Goal: Find specific page/section: Find specific page/section

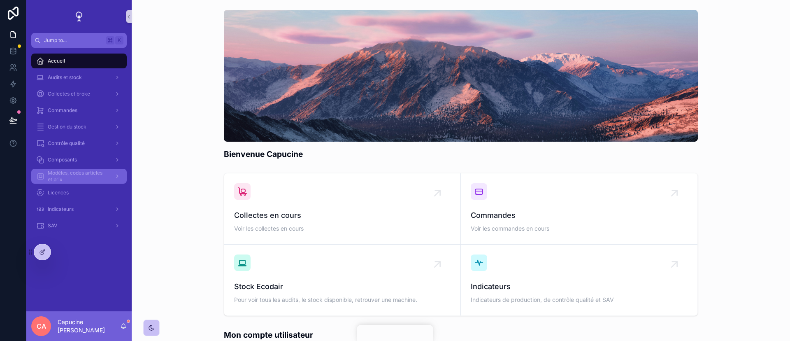
click at [110, 178] on div "Modèles, codes articles et prix" at bounding box center [79, 176] width 86 height 13
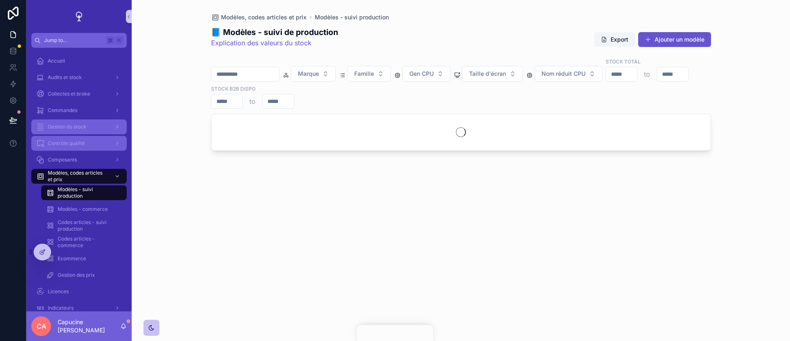
click at [101, 145] on div "Contrôle qualité" at bounding box center [79, 143] width 86 height 13
click at [101, 128] on div "Gestion du stock" at bounding box center [79, 126] width 86 height 13
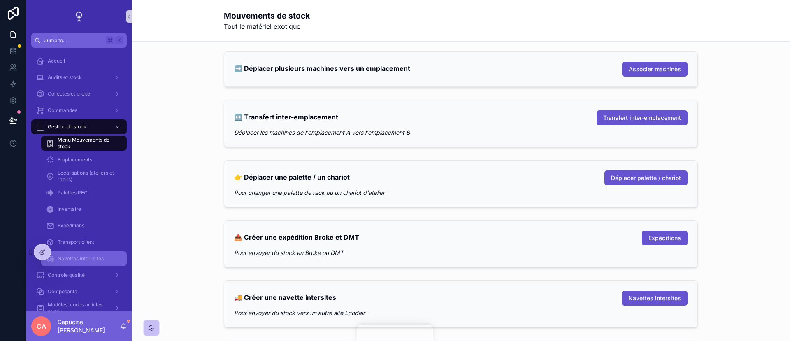
click at [109, 257] on div "Navettes inter-sites" at bounding box center [84, 258] width 76 height 13
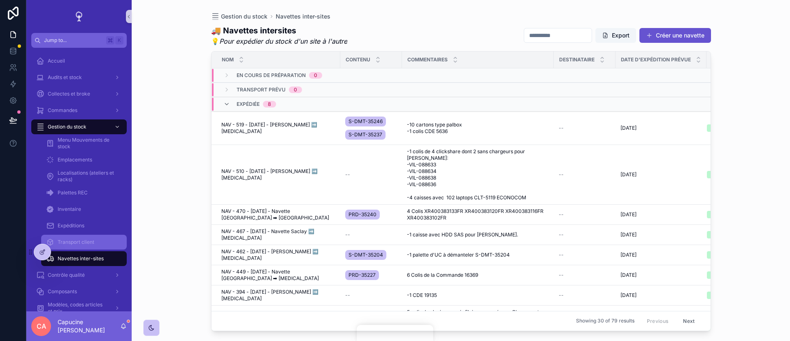
click at [112, 240] on div "Transport client" at bounding box center [84, 241] width 76 height 13
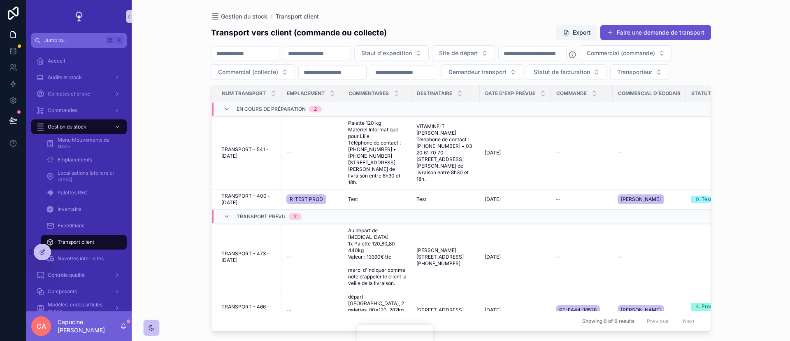
click at [158, 224] on div "Gestion du stock Transport client Transport vers client (commande ou collecte) …" at bounding box center [461, 170] width 659 height 341
click at [370, 198] on div "Test Test" at bounding box center [377, 199] width 58 height 7
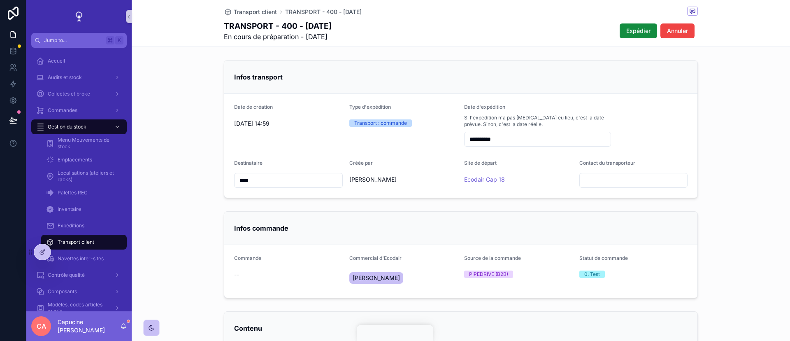
click at [301, 32] on span "En cours de préparation - [DATE]" at bounding box center [278, 37] width 108 height 10
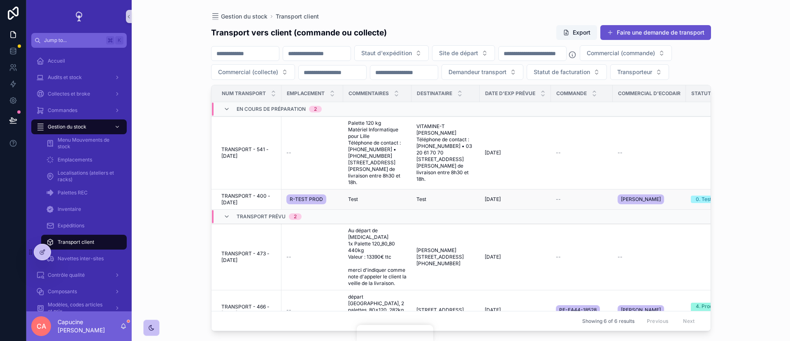
click at [390, 201] on div "Test Test" at bounding box center [377, 199] width 58 height 7
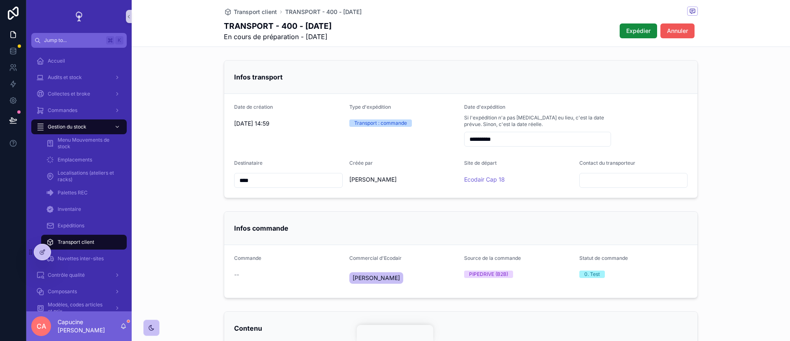
click at [685, 27] on span "Annuler" at bounding box center [677, 31] width 21 height 8
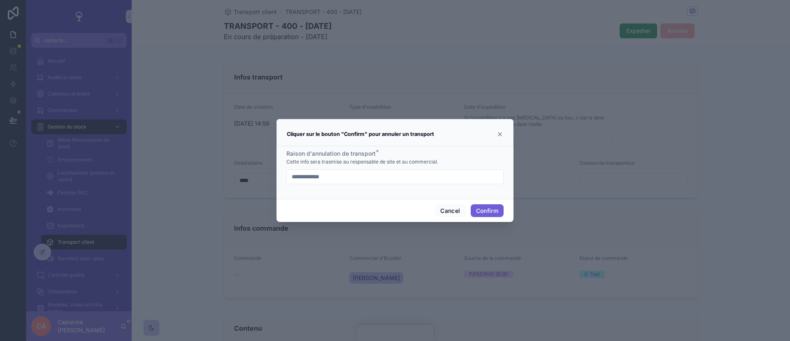
click at [483, 208] on button "Confirm" at bounding box center [487, 210] width 33 height 13
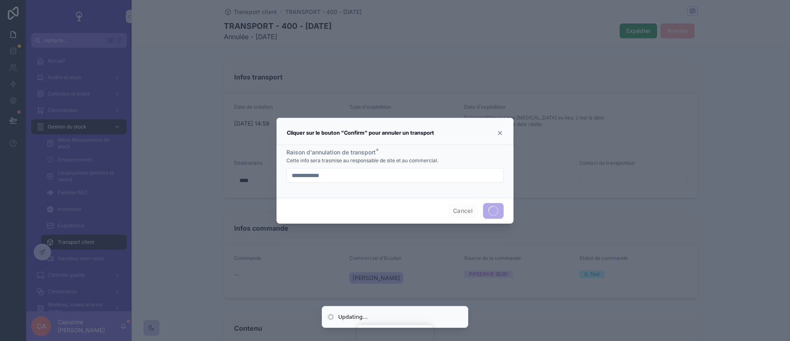
click at [470, 181] on div "**********" at bounding box center [394, 175] width 217 height 15
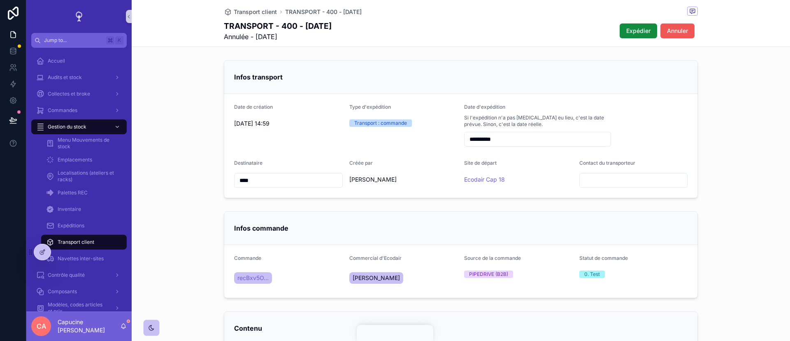
click at [678, 32] on span "Annuler" at bounding box center [677, 31] width 21 height 8
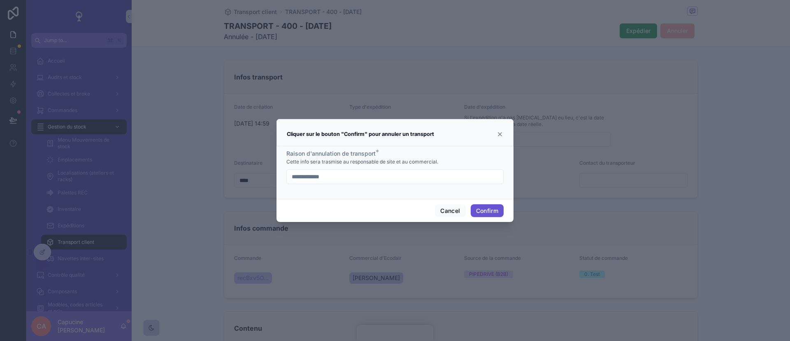
click at [402, 179] on input "**********" at bounding box center [395, 177] width 217 height 12
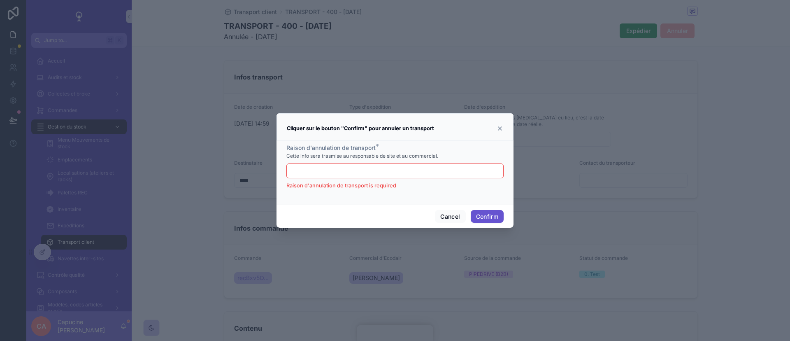
click at [427, 163] on div "Raison d'annulation de transport * Cette info sera trasmise au responsable de s…" at bounding box center [394, 167] width 217 height 46
click at [452, 214] on button "Cancel" at bounding box center [450, 216] width 30 height 13
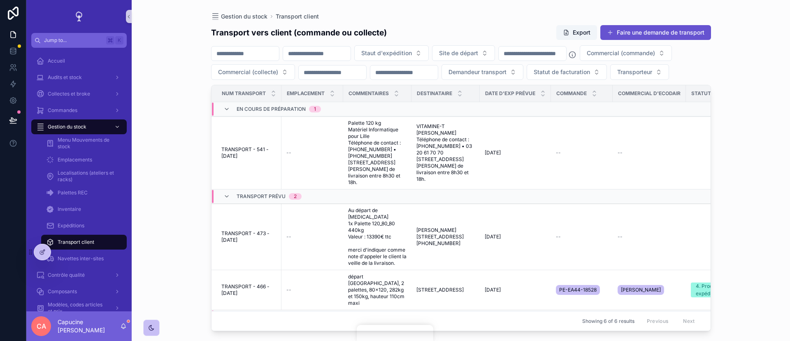
scroll to position [104, 0]
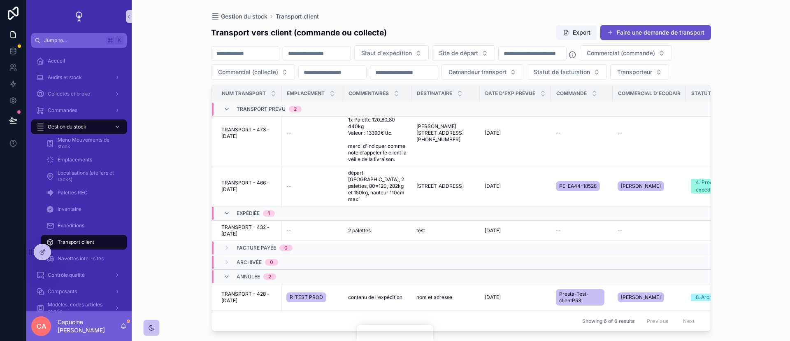
click at [261, 259] on span "Archivée" at bounding box center [249, 262] width 25 height 7
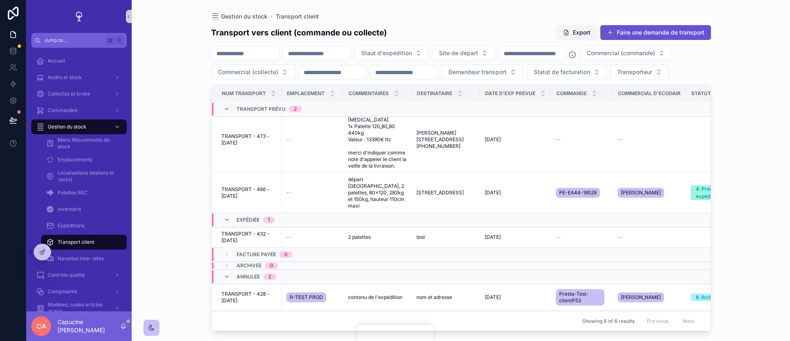
click at [261, 262] on span "Archivée" at bounding box center [249, 265] width 25 height 7
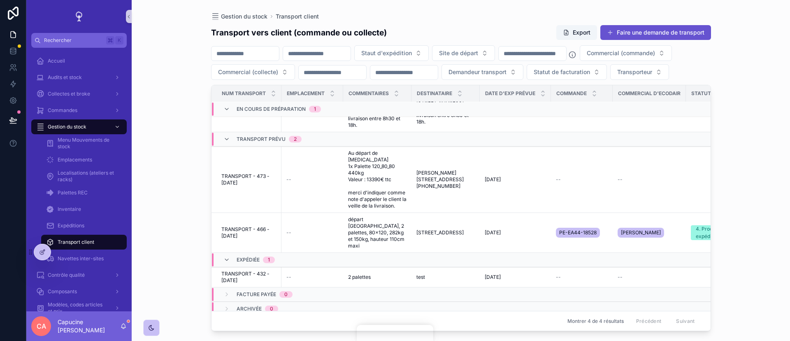
scroll to position [57, 0]
click at [154, 207] on div "Gestion du stock Transport client Transport vers client (commande ou collecte) …" at bounding box center [461, 170] width 659 height 341
click at [2, 51] on link at bounding box center [13, 51] width 26 height 16
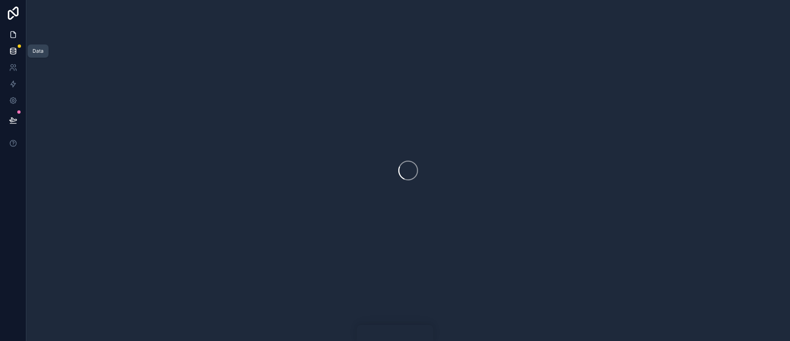
click at [9, 33] on icon at bounding box center [13, 34] width 8 height 8
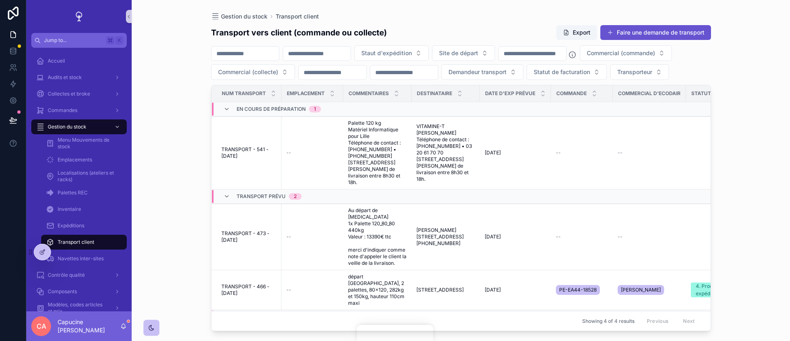
click at [159, 193] on div "Gestion du stock Transport client Transport vers client (commande ou collecte) …" at bounding box center [461, 170] width 659 height 341
click at [163, 183] on div "Gestion du stock Transport client Transport vers client (commande ou collecte) …" at bounding box center [461, 170] width 659 height 341
click at [163, 190] on div "Gestion du stock Transport client Transport vers client (commande ou collecte) …" at bounding box center [461, 170] width 659 height 341
click at [163, 189] on div "Gestion du stock Transport client Transport vers client (commande ou collecte) …" at bounding box center [461, 170] width 659 height 341
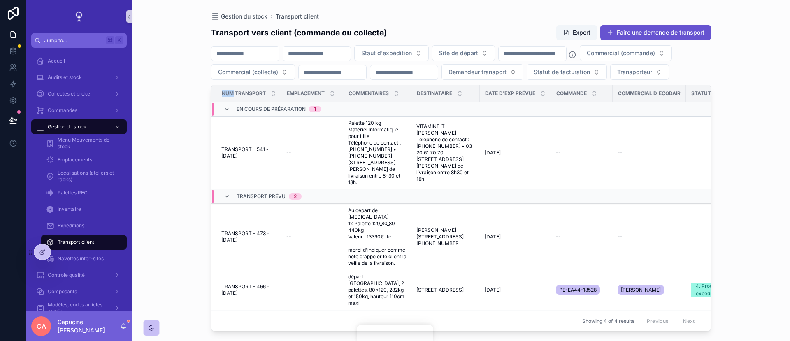
click at [163, 183] on div "Gestion du stock Transport client Transport vers client (commande ou collecte) …" at bounding box center [461, 170] width 659 height 341
click at [150, 183] on div "Gestion du stock Transport client Transport vers client (commande ou collecte) …" at bounding box center [461, 170] width 659 height 341
click at [157, 182] on div "Gestion du stock Transport client Transport vers client (commande ou collecte) …" at bounding box center [461, 170] width 659 height 341
click at [157, 191] on div "Gestion du stock Transport client Transport vers client (commande ou collecte) …" at bounding box center [461, 170] width 659 height 341
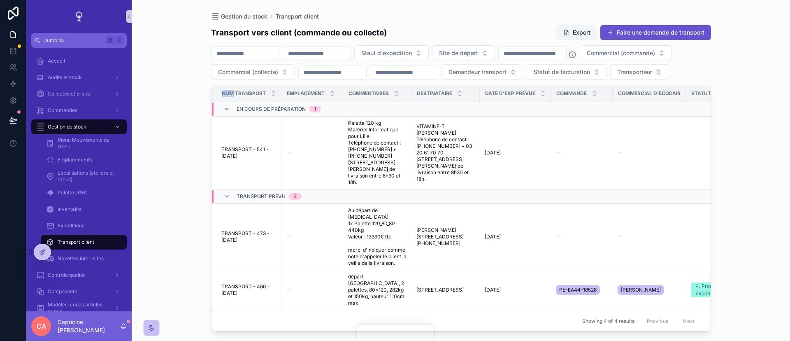
click at [157, 191] on div "Gestion du stock Transport client Transport vers client (commande ou collecte) …" at bounding box center [461, 170] width 659 height 341
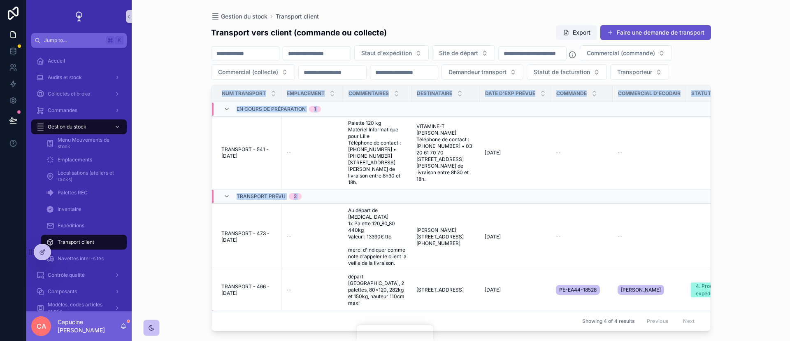
click at [157, 191] on div "Gestion du stock Transport client Transport vers client (commande ou collecte) …" at bounding box center [461, 170] width 659 height 341
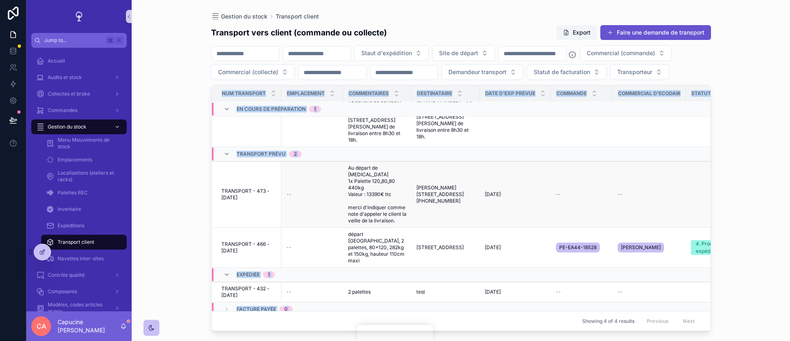
scroll to position [42, 0]
click at [192, 221] on div "Gestion du stock Transport client Transport vers client (commande ou collecte) …" at bounding box center [461, 170] width 659 height 341
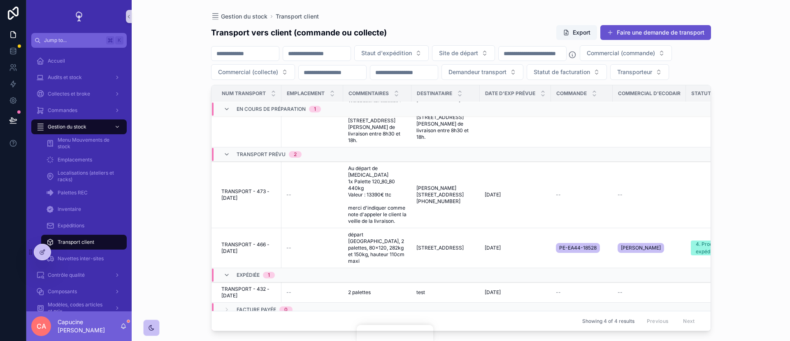
click at [719, 209] on div "Gestion du stock Transport client Transport vers client (commande ou collecte) …" at bounding box center [461, 165] width 526 height 331
click at [752, 169] on div "Gestion du stock Transport client Transport vers client (commande ou collecte) …" at bounding box center [461, 170] width 659 height 341
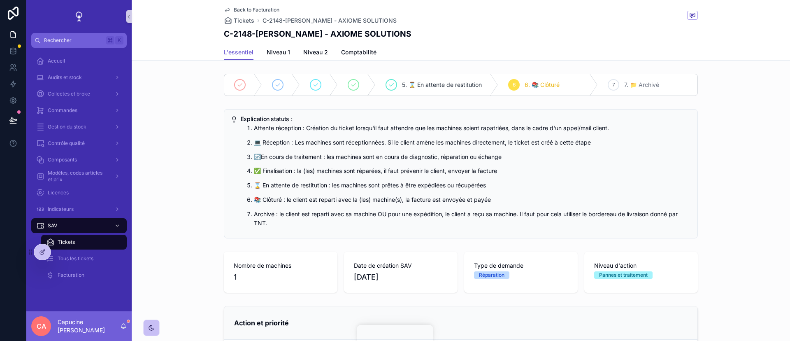
scroll to position [361, 0]
